Goal: Task Accomplishment & Management: Use online tool/utility

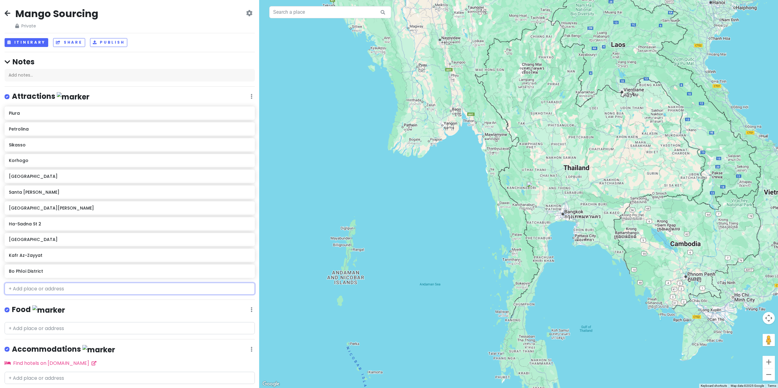
click at [79, 287] on input "text" at bounding box center [130, 289] width 250 height 12
drag, startPoint x: 45, startPoint y: 287, endPoint x: 126, endPoint y: 311, distance: 84.1
click at [126, 311] on div "Food Edit Reorder Delete List" at bounding box center [130, 311] width 250 height 13
click at [60, 259] on div "Kafr Az-Zayyat" at bounding box center [127, 255] width 237 height 9
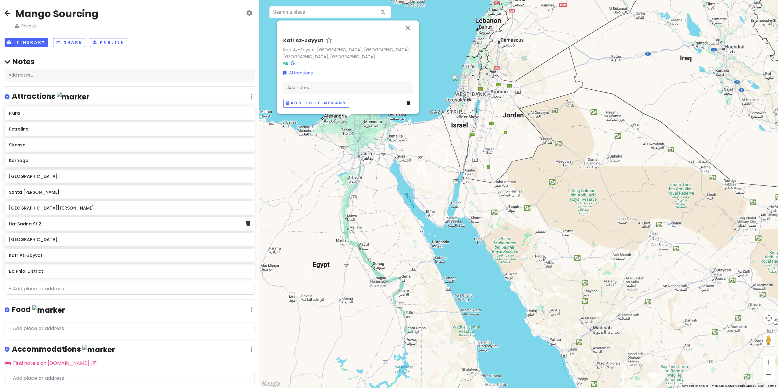
click at [59, 225] on h6 "Ha-Sadna St 2" at bounding box center [127, 223] width 237 height 5
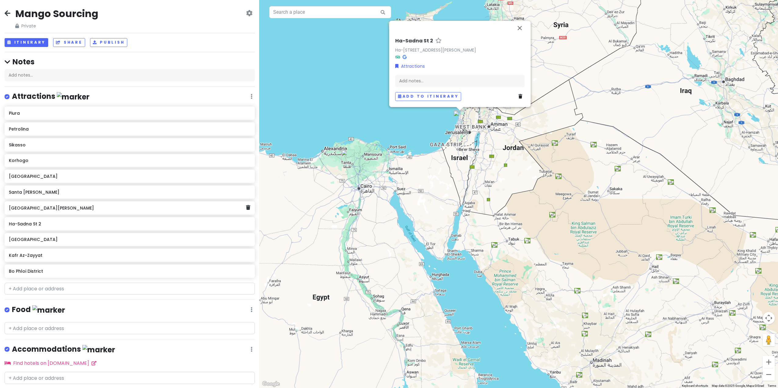
click at [56, 211] on div "[GEOGRAPHIC_DATA][PERSON_NAME]" at bounding box center [127, 208] width 237 height 9
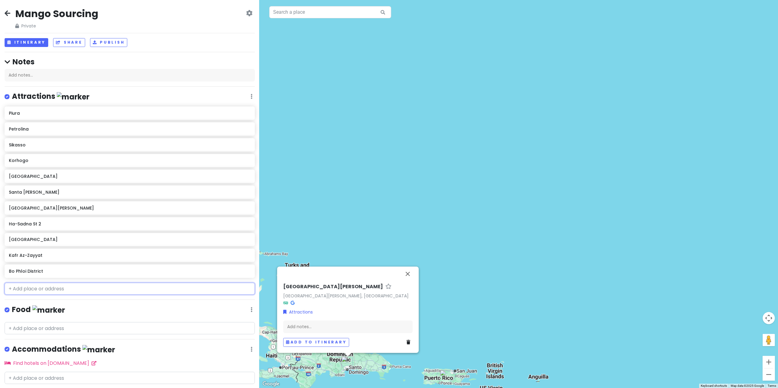
paste input "[GEOGRAPHIC_DATA]"
type input "[GEOGRAPHIC_DATA]"
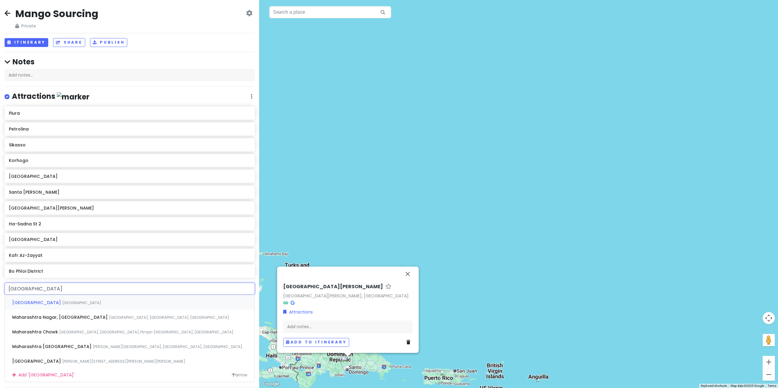
click at [28, 303] on span "[GEOGRAPHIC_DATA]" at bounding box center [37, 303] width 50 height 6
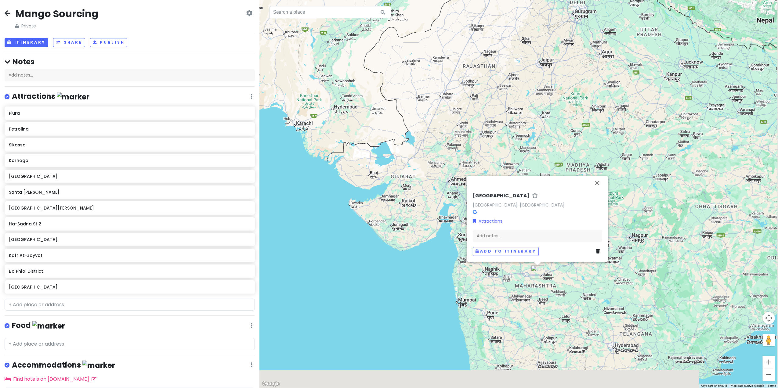
drag, startPoint x: 593, startPoint y: 198, endPoint x: 434, endPoint y: 123, distance: 176.1
click at [434, 123] on div "[GEOGRAPHIC_DATA] [GEOGRAPHIC_DATA], [GEOGRAPHIC_DATA] Attractions Add notes...…" at bounding box center [518, 194] width 518 height 388
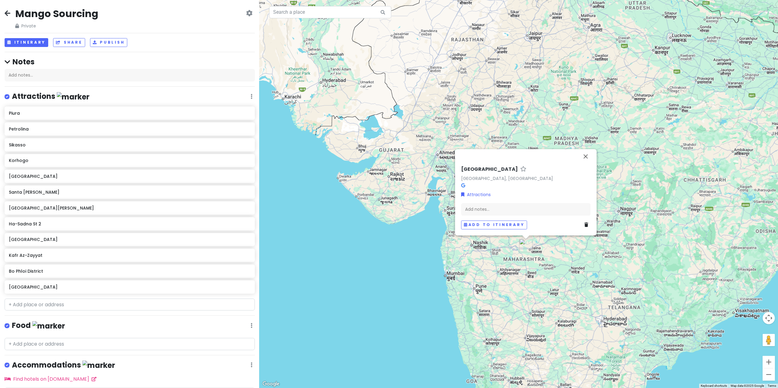
click at [635, 117] on div "[GEOGRAPHIC_DATA] [GEOGRAPHIC_DATA], [GEOGRAPHIC_DATA] Attractions Add notes...…" at bounding box center [518, 194] width 518 height 388
drag, startPoint x: 645, startPoint y: 193, endPoint x: 624, endPoint y: 182, distance: 23.6
click at [644, 192] on div "[GEOGRAPHIC_DATA] [GEOGRAPHIC_DATA], [GEOGRAPHIC_DATA] Attractions Add notes...…" at bounding box center [518, 194] width 518 height 388
click at [586, 155] on button "Close" at bounding box center [585, 156] width 15 height 15
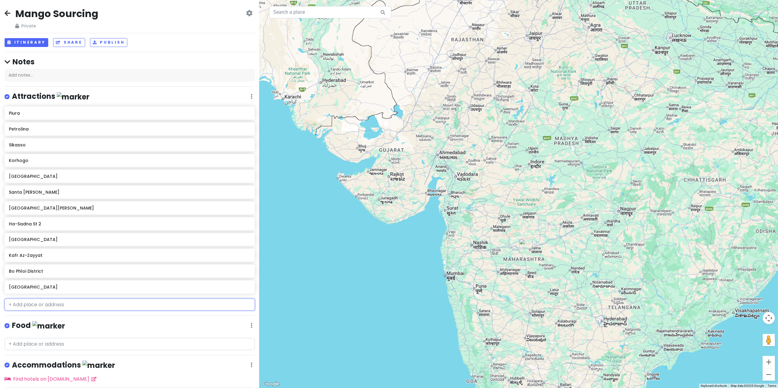
paste input "[GEOGRAPHIC_DATA]"
type input "[GEOGRAPHIC_DATA]"
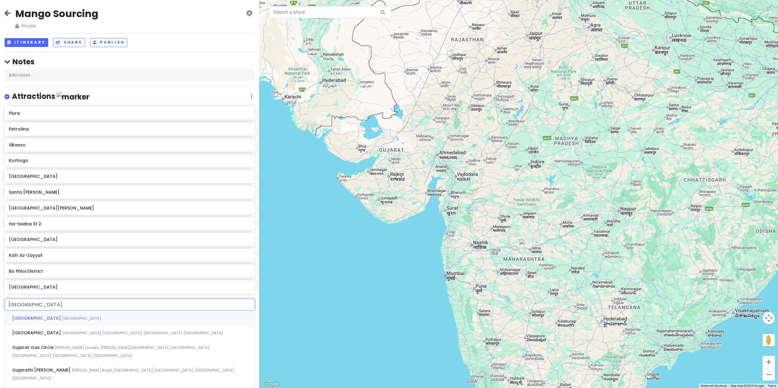
click at [20, 317] on span "[GEOGRAPHIC_DATA]" at bounding box center [37, 318] width 50 height 6
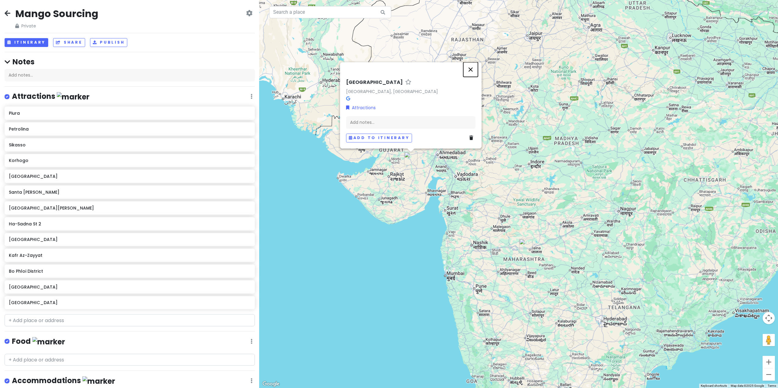
click at [471, 69] on button "Close" at bounding box center [470, 69] width 15 height 15
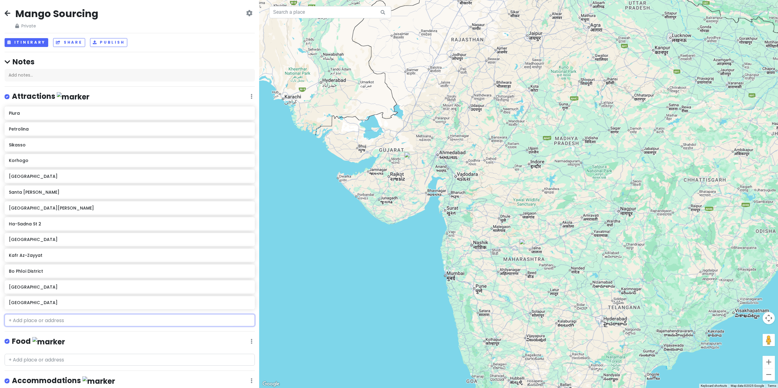
paste input "[GEOGRAPHIC_DATA]"
type input "[GEOGRAPHIC_DATA]"
click at [35, 335] on span "[GEOGRAPHIC_DATA]" at bounding box center [37, 334] width 50 height 6
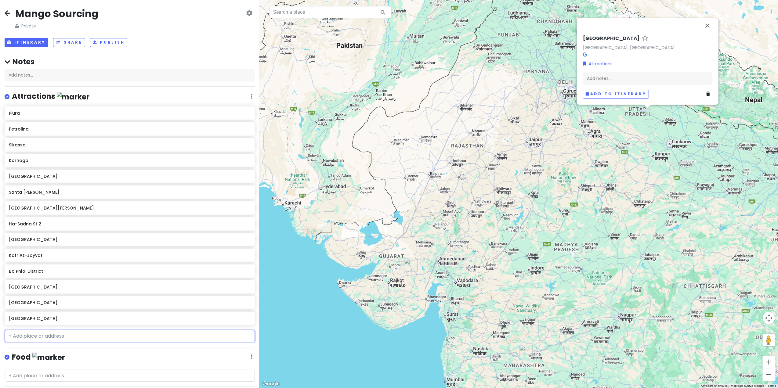
paste input "UP/[GEOGRAPHIC_DATA]"
click at [17, 334] on input "UP/[GEOGRAPHIC_DATA]" at bounding box center [130, 336] width 250 height 12
type input "[GEOGRAPHIC_DATA]"
click at [20, 349] on span "[GEOGRAPHIC_DATA]" at bounding box center [37, 350] width 50 height 6
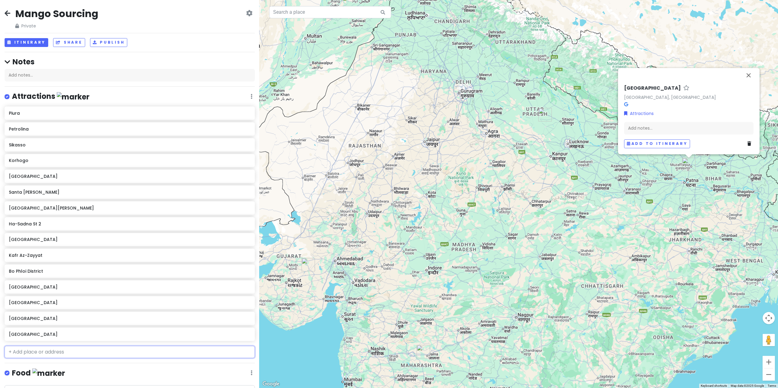
paste input "[GEOGRAPHIC_DATA]"
type input "[GEOGRAPHIC_DATA]"
click at [27, 364] on span "[GEOGRAPHIC_DATA]" at bounding box center [36, 366] width 49 height 6
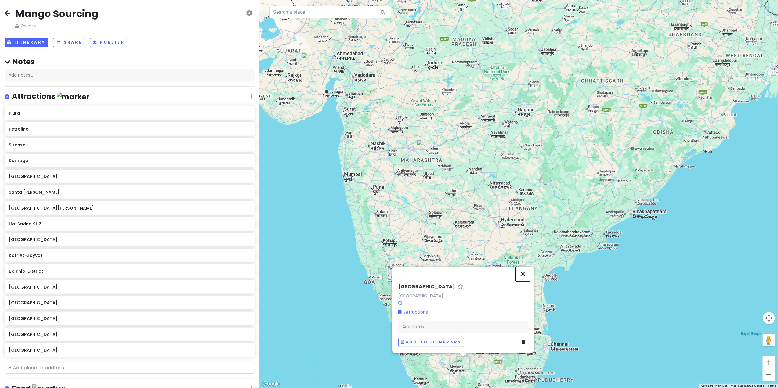
click at [524, 274] on button "Close" at bounding box center [522, 274] width 15 height 15
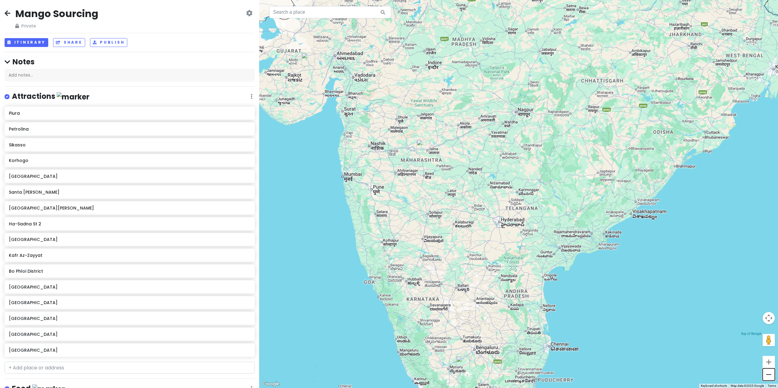
click at [767, 373] on button "Zoom out" at bounding box center [769, 375] width 12 height 12
